Goal: Navigation & Orientation: Find specific page/section

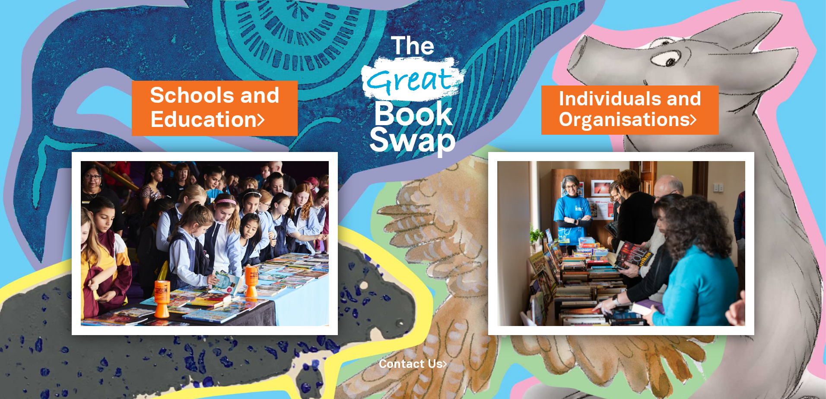
click at [211, 103] on link "Schools and Education" at bounding box center [215, 108] width 130 height 54
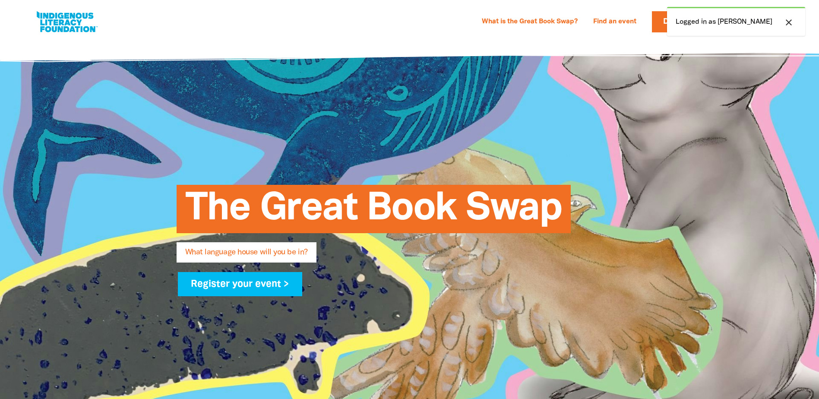
select select "early-learning"
click at [557, 19] on link "What is the Great Book Swap?" at bounding box center [530, 22] width 106 height 14
select select "early-learning"
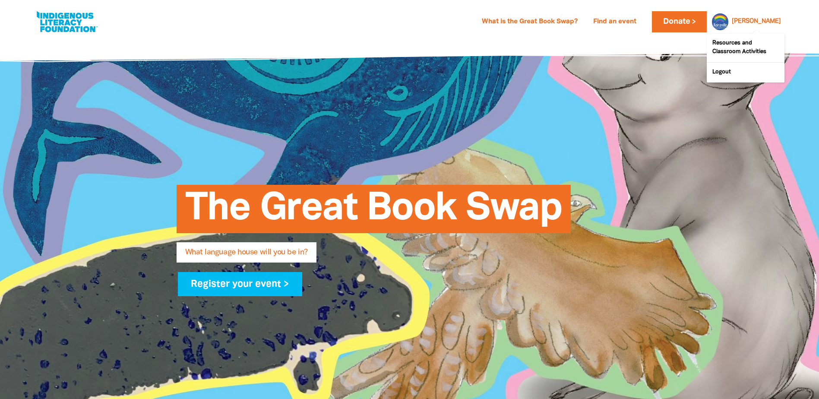
click at [764, 19] on link "Margaret" at bounding box center [756, 22] width 49 height 6
click at [631, 22] on link "Find an event" at bounding box center [615, 22] width 54 height 14
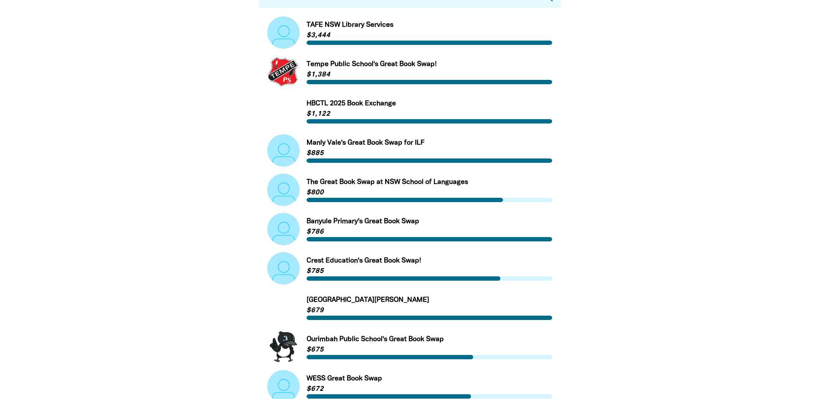
scroll to position [259, 0]
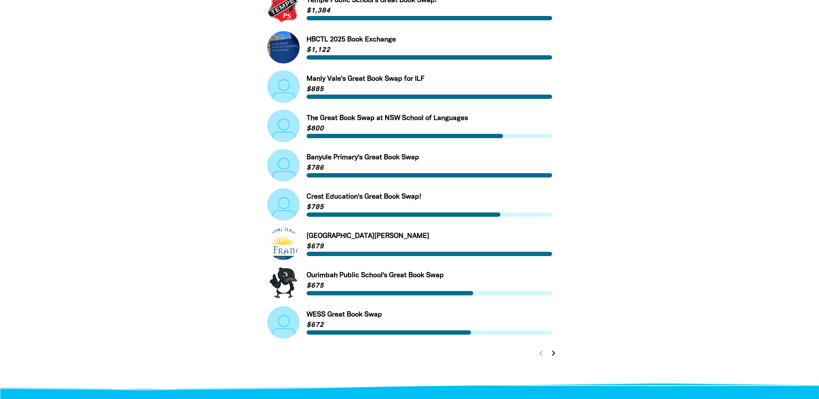
click at [552, 355] on icon "chevron_right" at bounding box center [553, 353] width 10 height 10
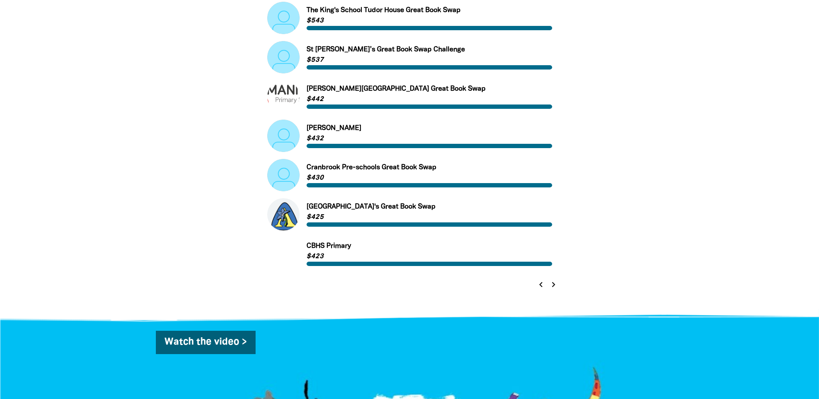
scroll to position [331, 0]
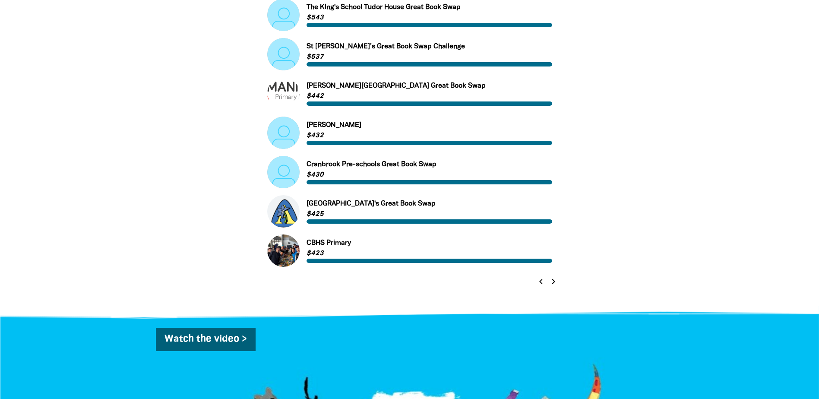
click at [553, 284] on icon "chevron_right" at bounding box center [553, 281] width 10 height 10
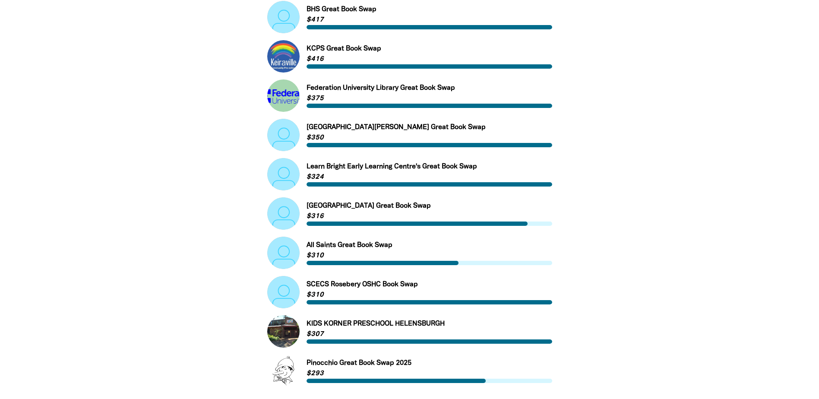
scroll to position [201, 0]
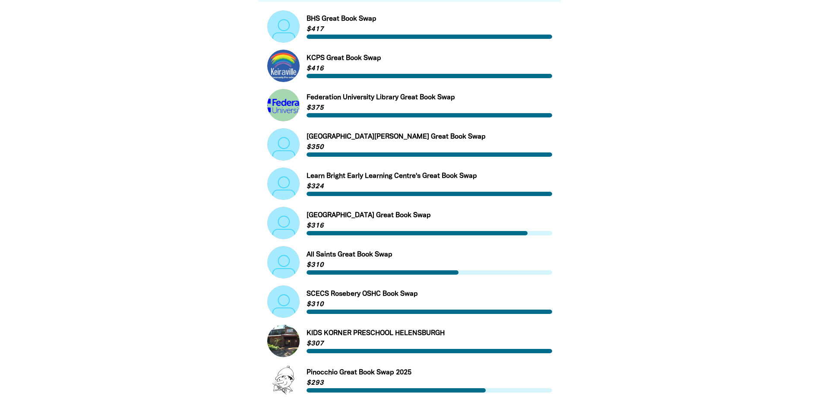
click at [345, 62] on link "Link to KCPS Great Book Swap" at bounding box center [409, 66] width 285 height 32
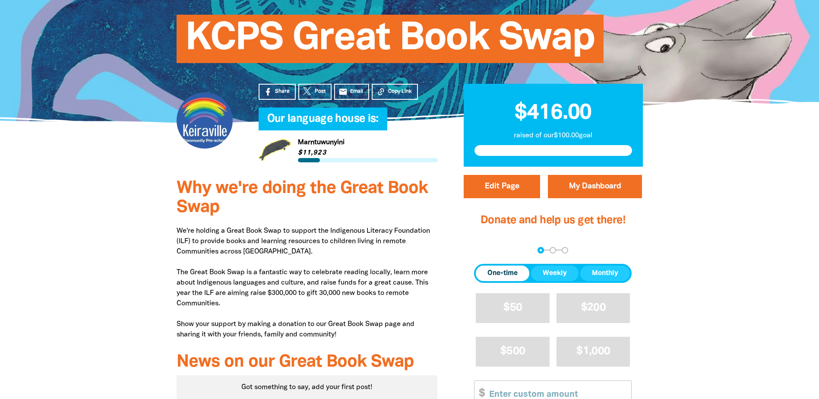
scroll to position [94, 0]
